Goal: Navigation & Orientation: Find specific page/section

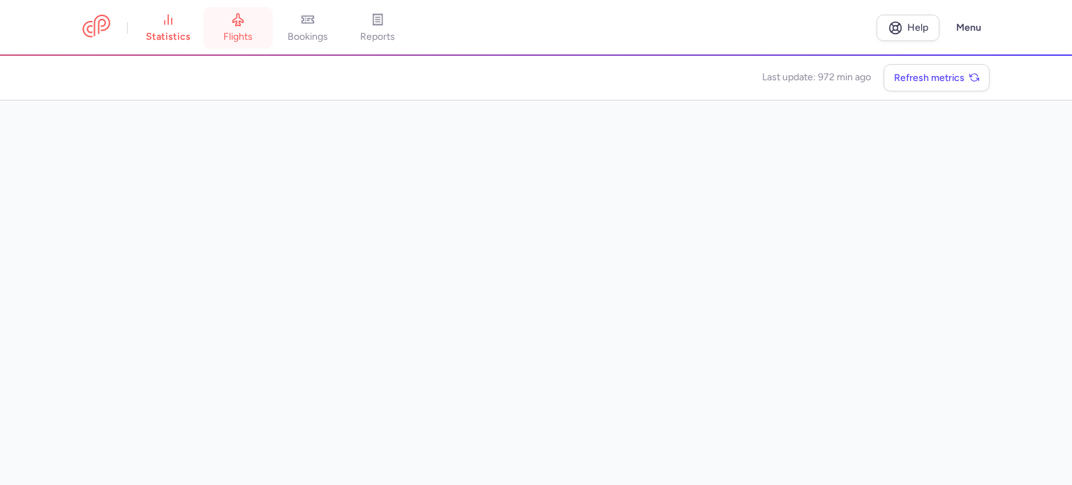
click at [263, 29] on link "flights" at bounding box center [238, 28] width 70 height 31
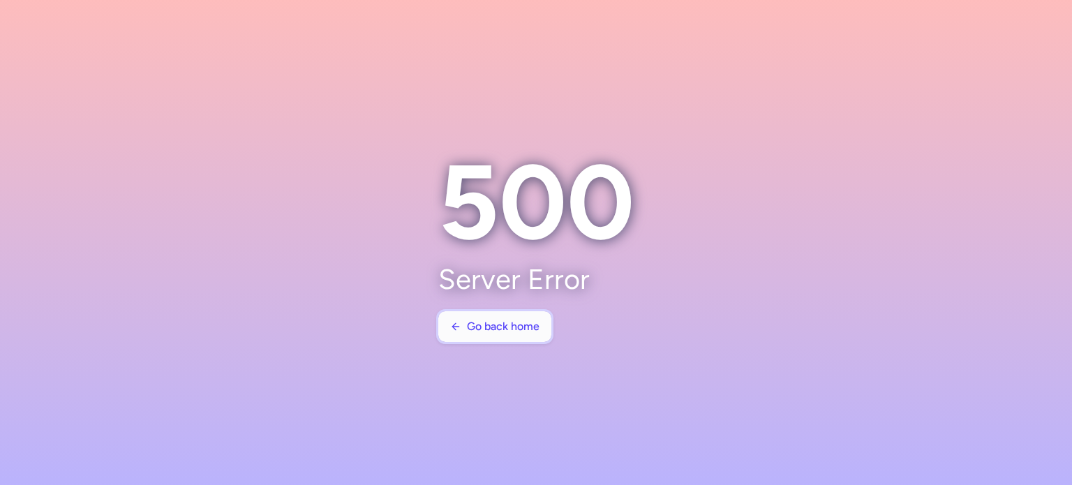
click at [483, 325] on span "Go back home" at bounding box center [503, 326] width 73 height 13
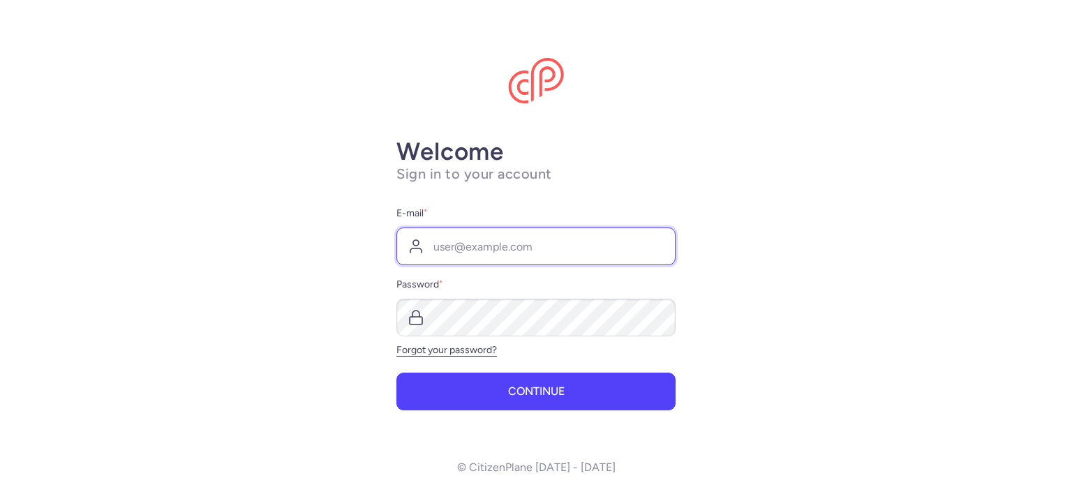
type input "saini@friends-world.com"
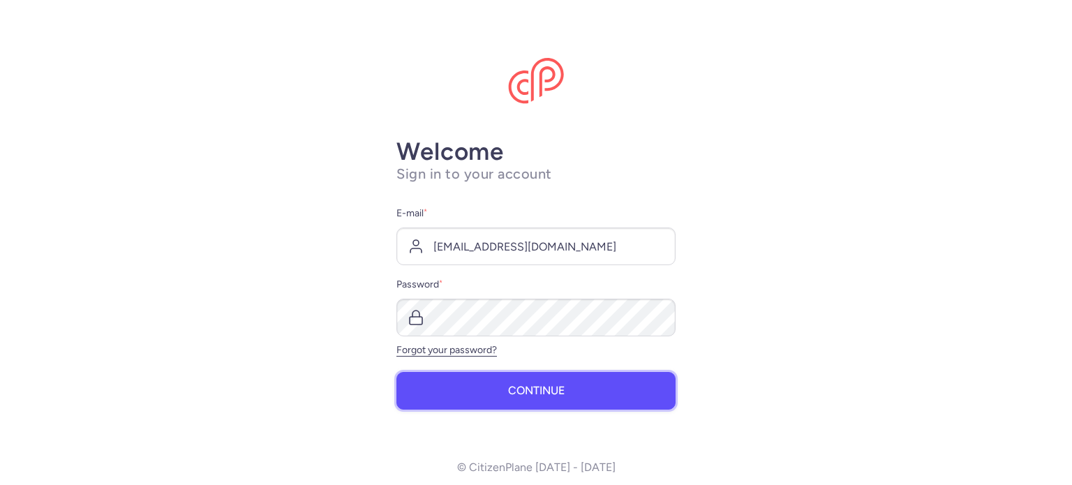
click at [532, 393] on span "Continue" at bounding box center [536, 391] width 57 height 13
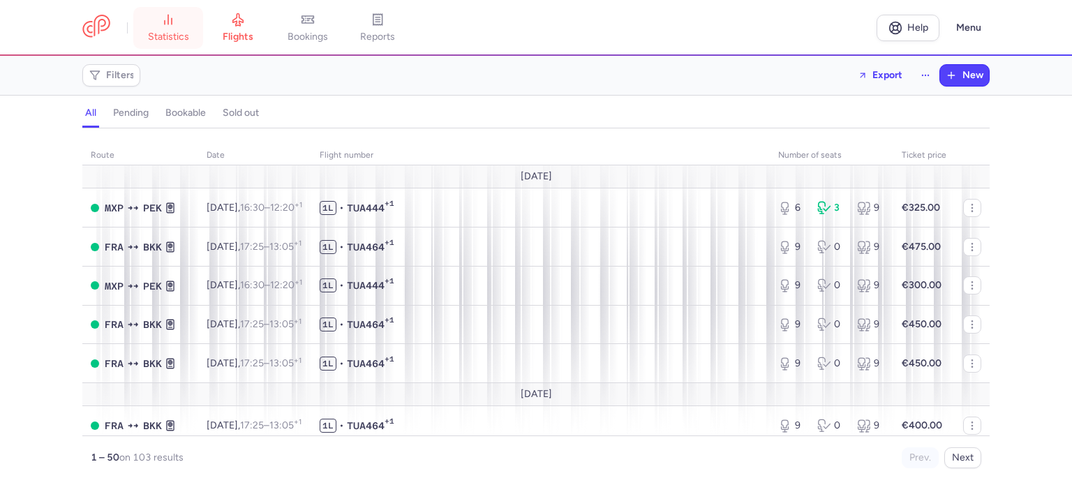
click at [179, 22] on link "statistics" at bounding box center [168, 28] width 70 height 31
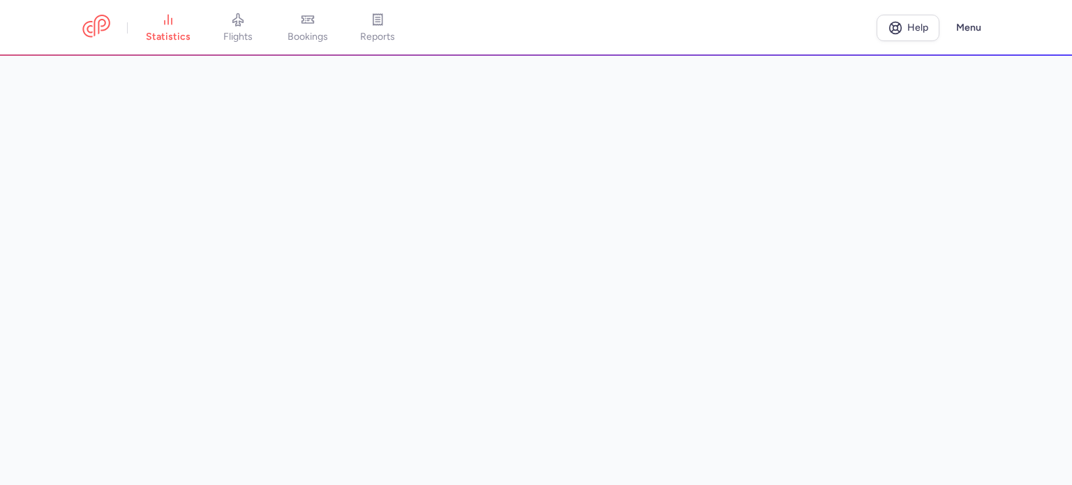
click at [85, 184] on section at bounding box center [535, 270] width 907 height 429
